Goal: Find contact information

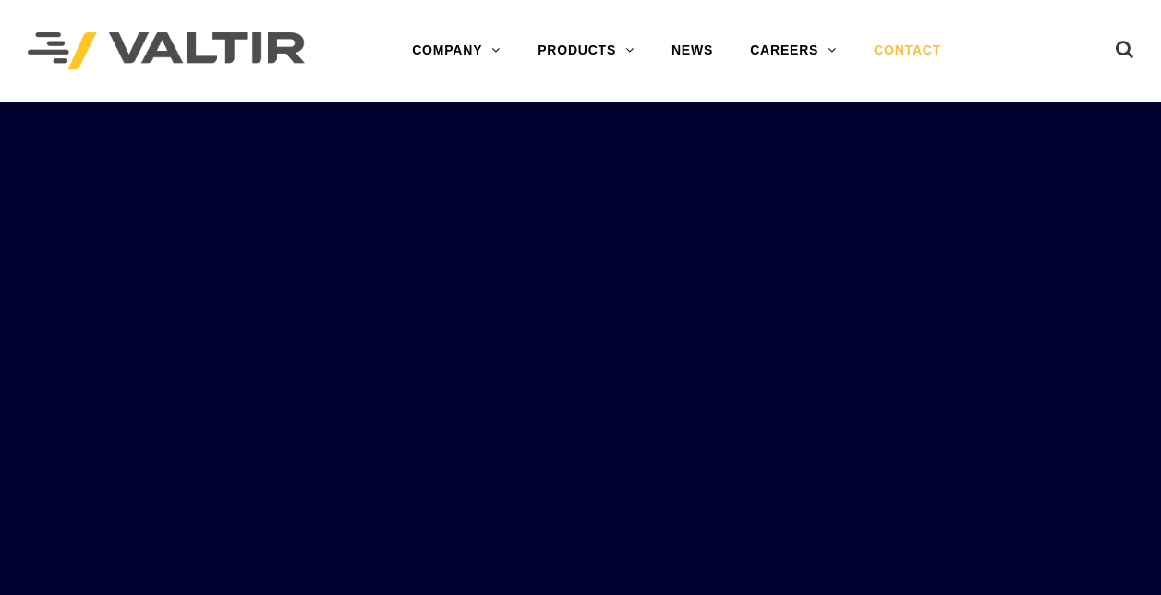
click at [900, 57] on link "CONTACT" at bounding box center [907, 50] width 104 height 37
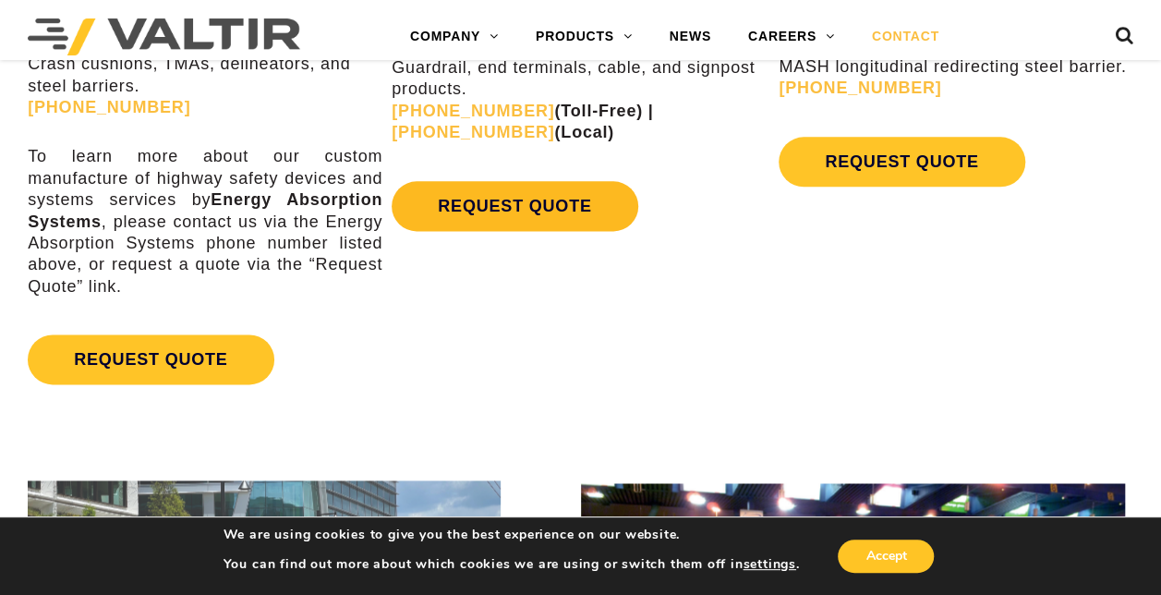
scroll to position [1017, 0]
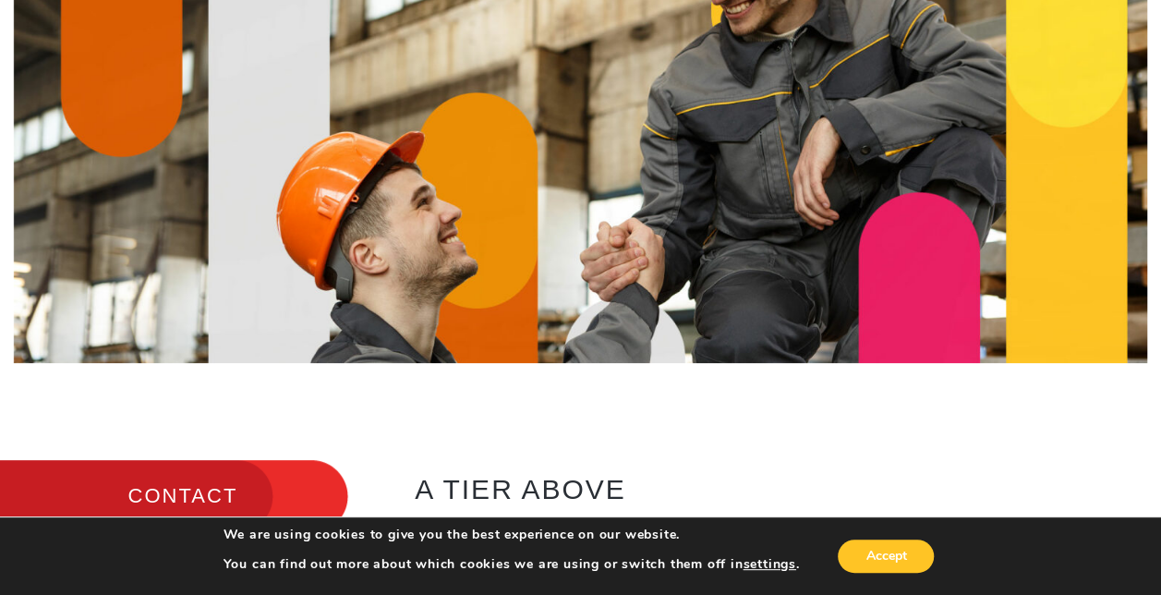
click at [207, 484] on h3 "CONTACT" at bounding box center [174, 496] width 348 height 78
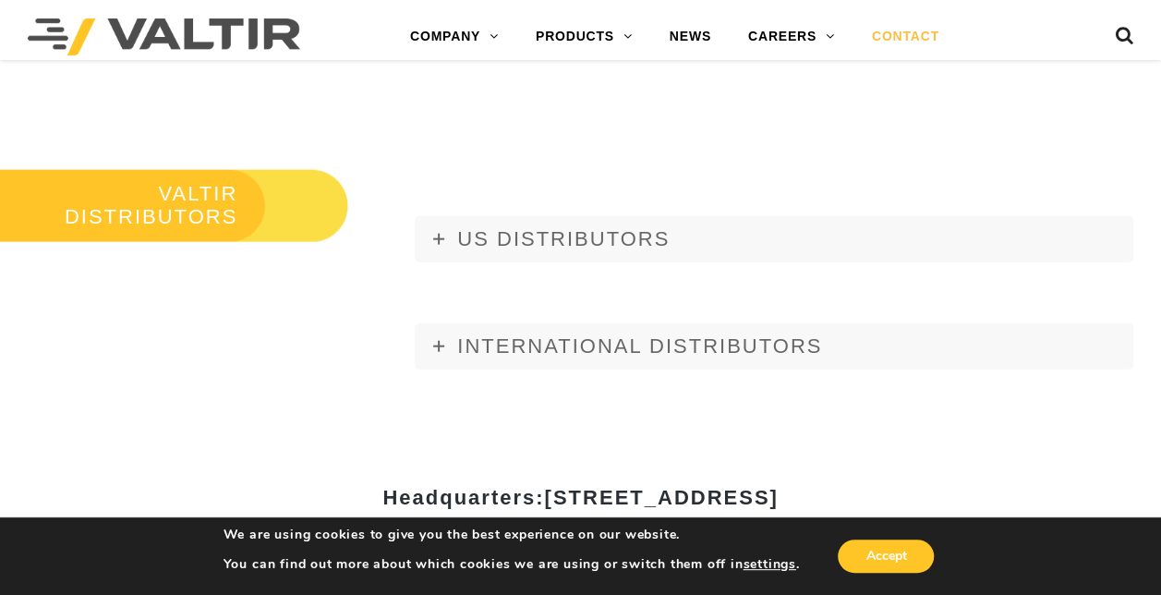
scroll to position [2031, 0]
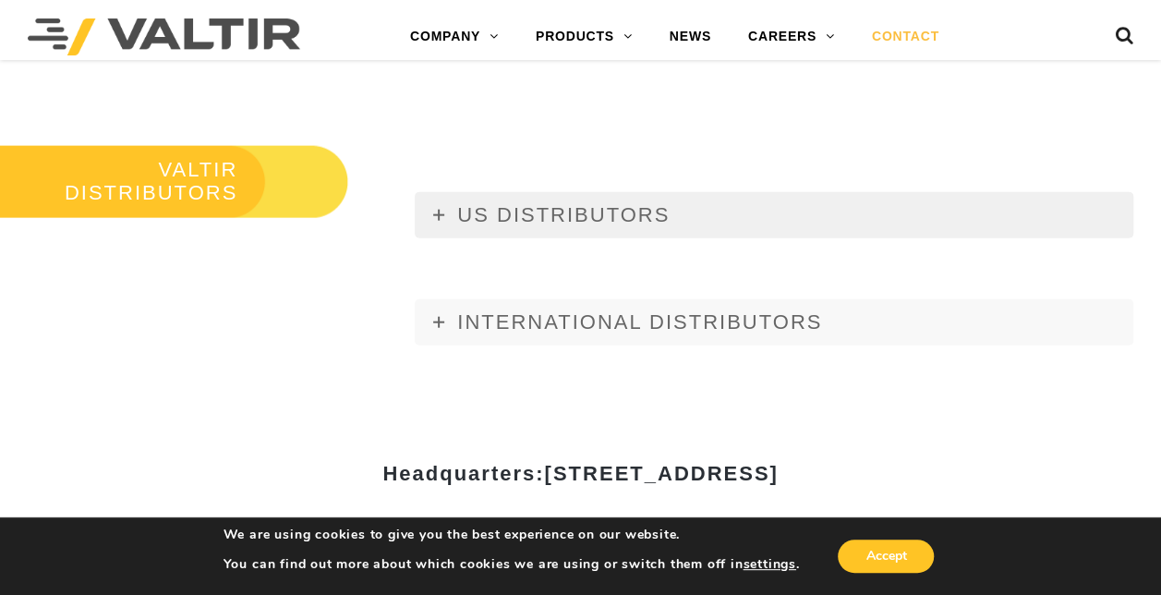
click at [533, 218] on span "US DISTRIBUTORS" at bounding box center [563, 214] width 212 height 23
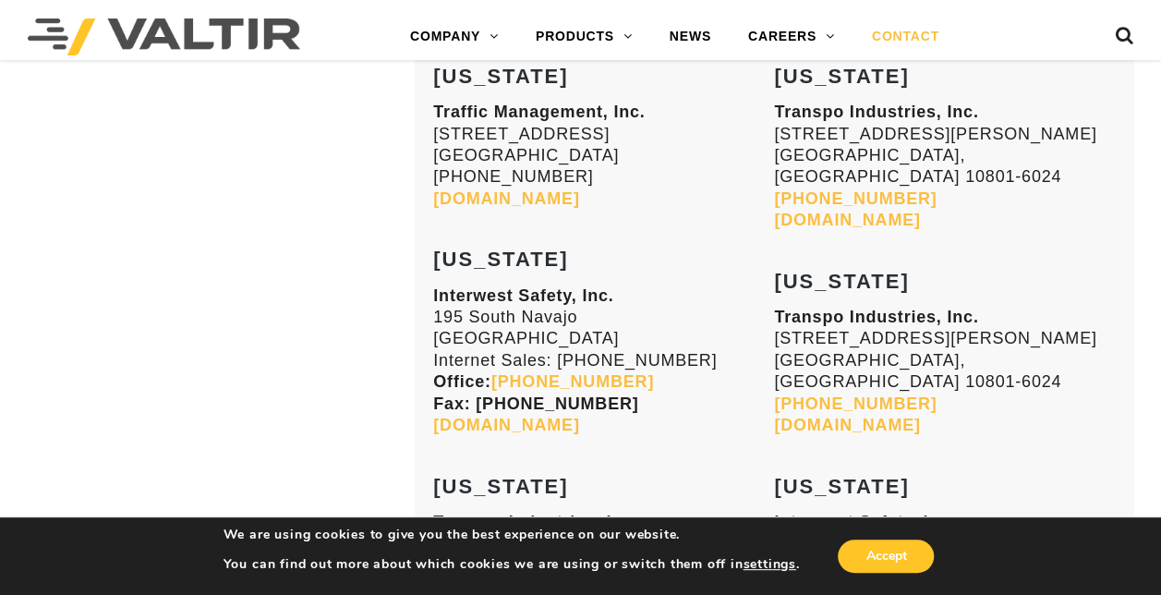
scroll to position [3232, 0]
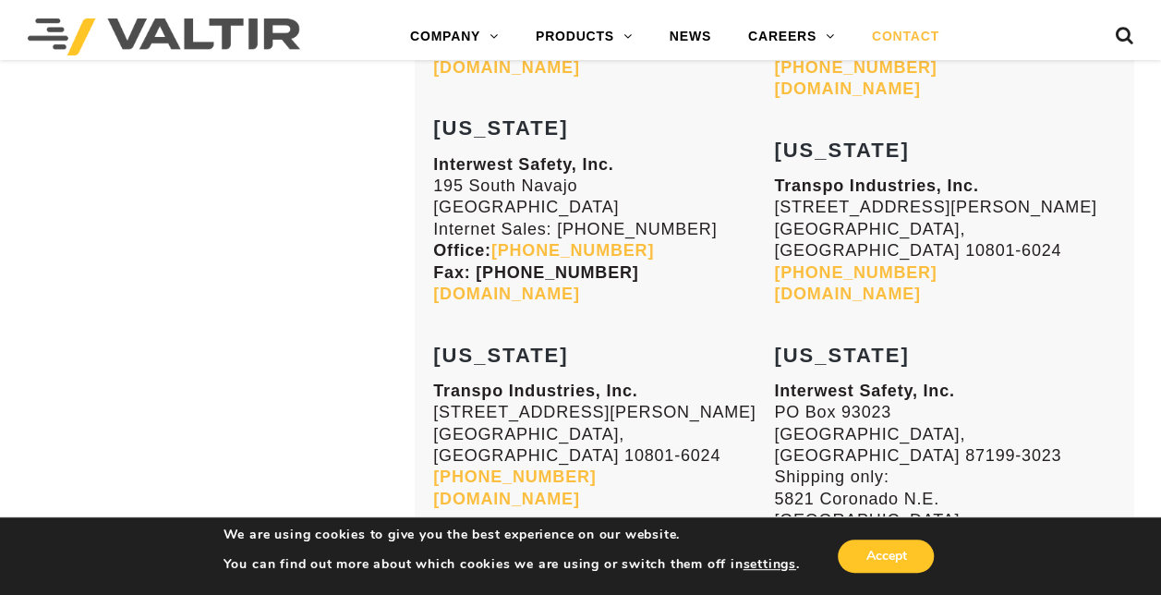
scroll to position [2031, 0]
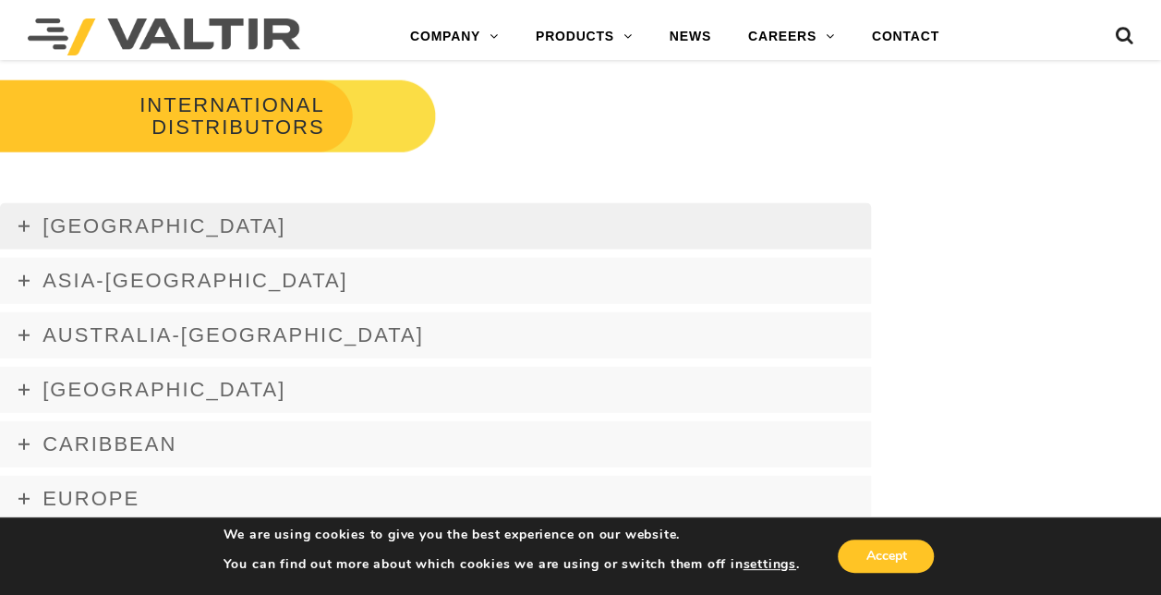
scroll to position [2308, 0]
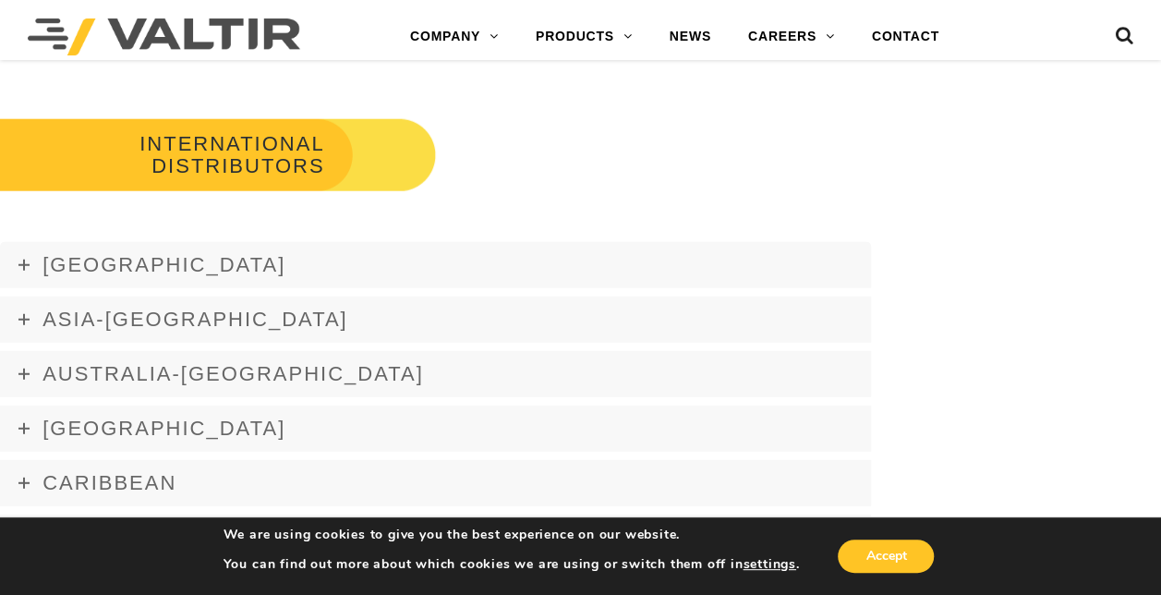
click at [621, 150] on div "INTERNATIONAL DISTRIBUTORS" at bounding box center [580, 168] width 1161 height 127
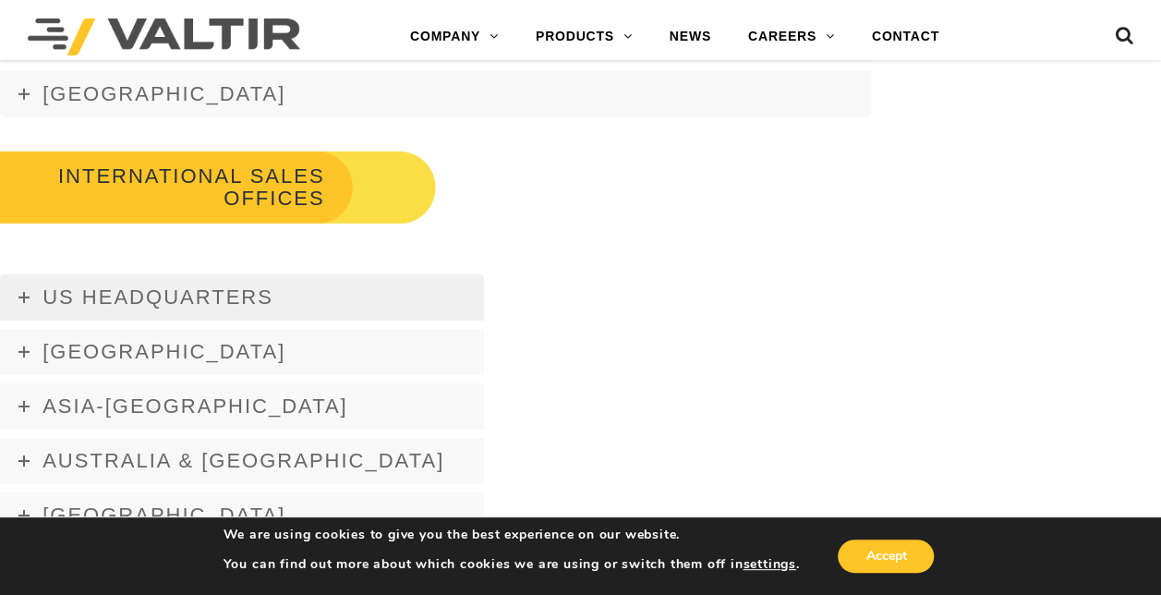
click at [229, 305] on span "US Headquarters" at bounding box center [157, 296] width 231 height 23
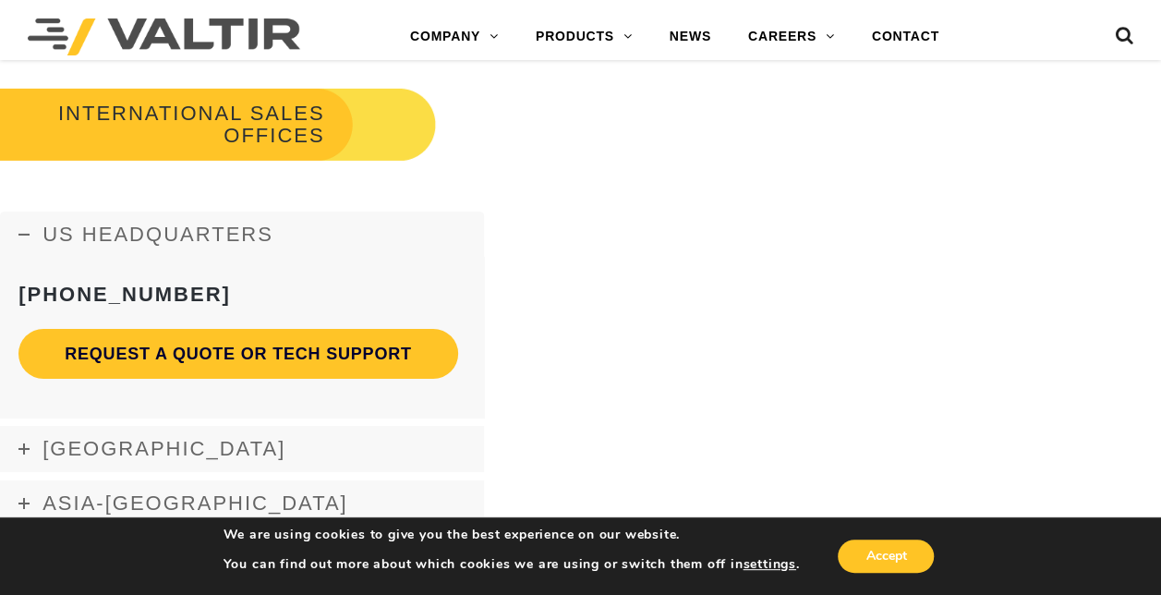
scroll to position [2953, 0]
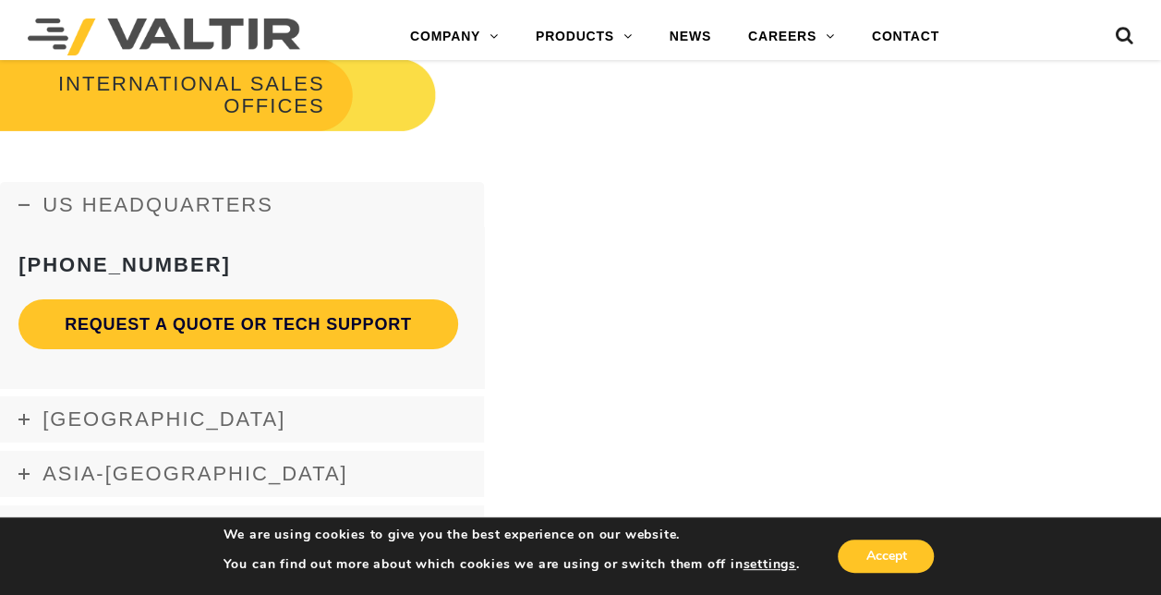
drag, startPoint x: 218, startPoint y: 261, endPoint x: 51, endPoint y: 257, distance: 167.2
click at [51, 257] on h3 "[PHONE_NUMBER]" at bounding box center [241, 265] width 447 height 22
copy strong "[PHONE_NUMBER]"
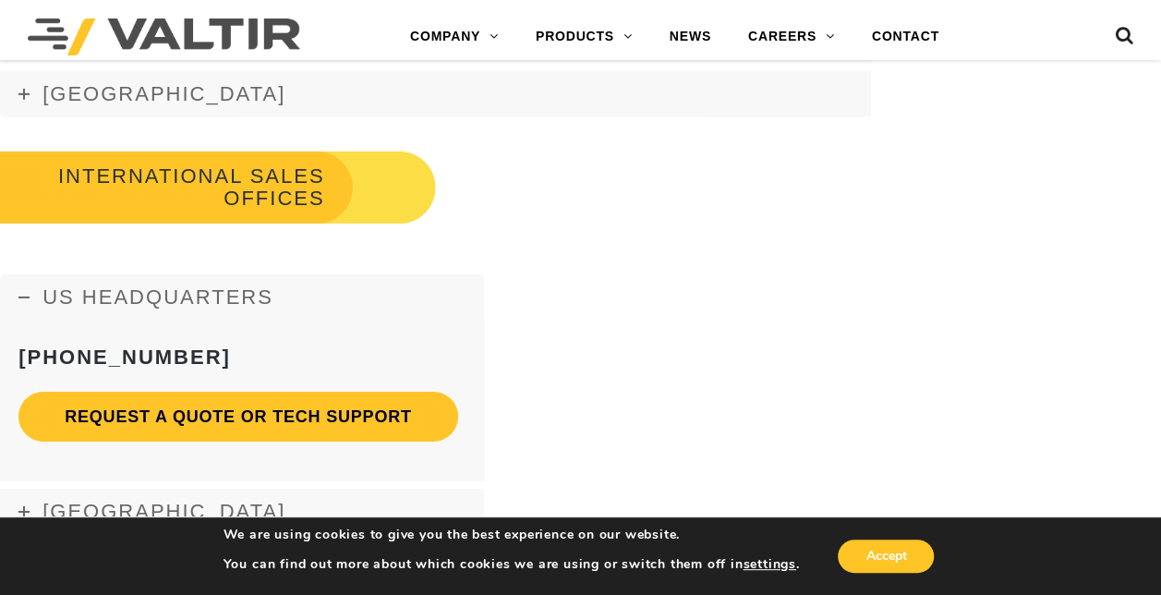
click at [617, 220] on div "INTERNATIONAL SALES OFFICES" at bounding box center [580, 201] width 1161 height 127
